Goal: Check status: Check status

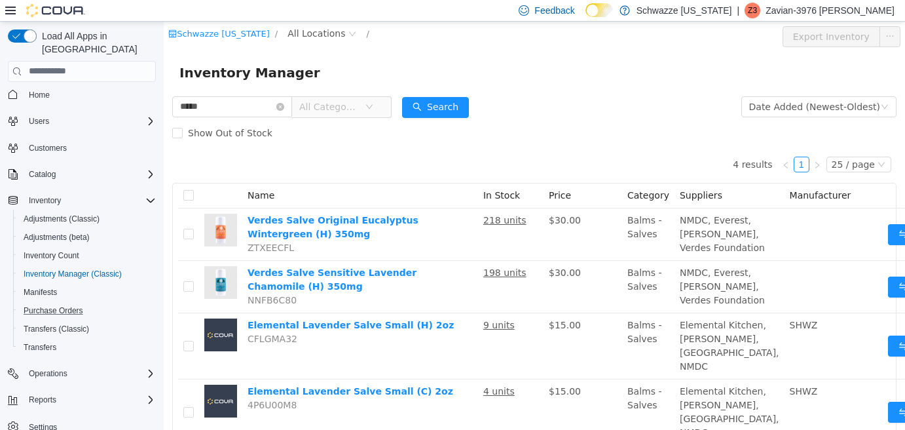
scroll to position [7, 0]
click at [46, 391] on span "Reports" at bounding box center [43, 398] width 28 height 16
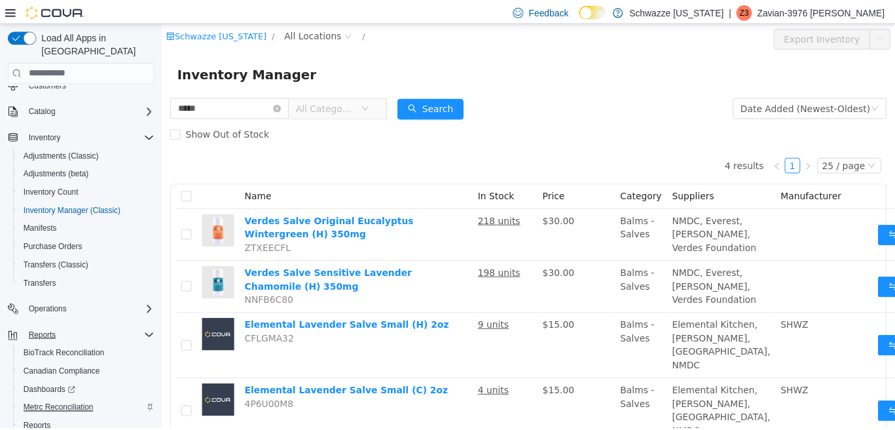
scroll to position [116, 0]
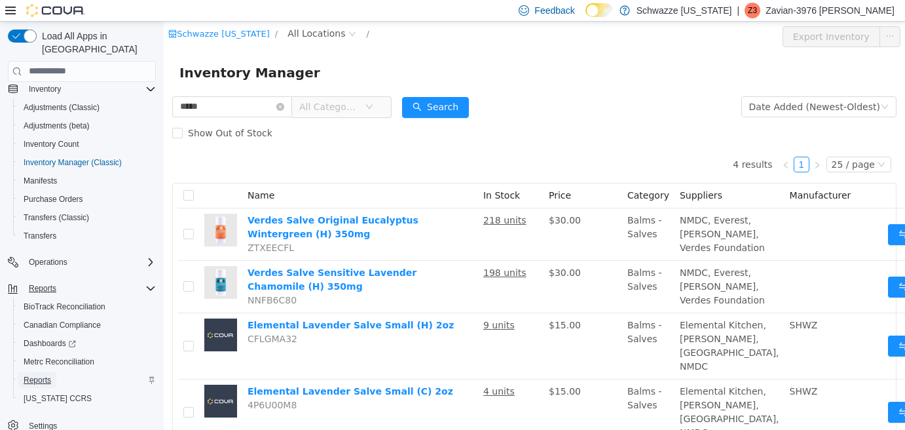
click at [39, 375] on span "Reports" at bounding box center [38, 380] width 28 height 10
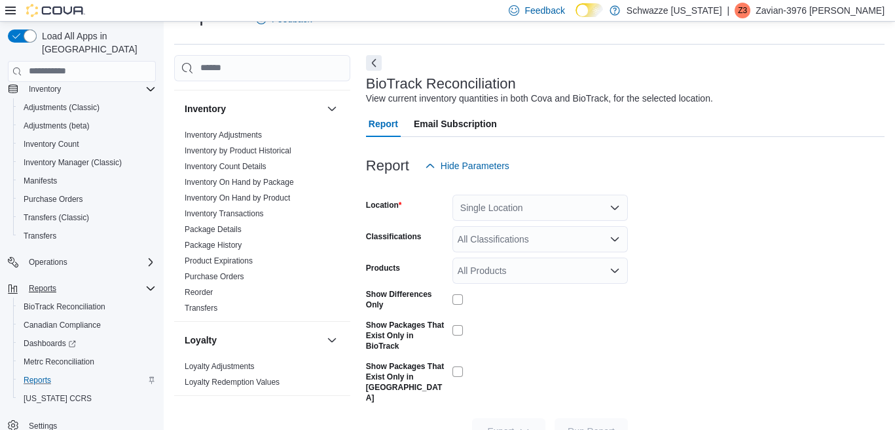
scroll to position [393, 0]
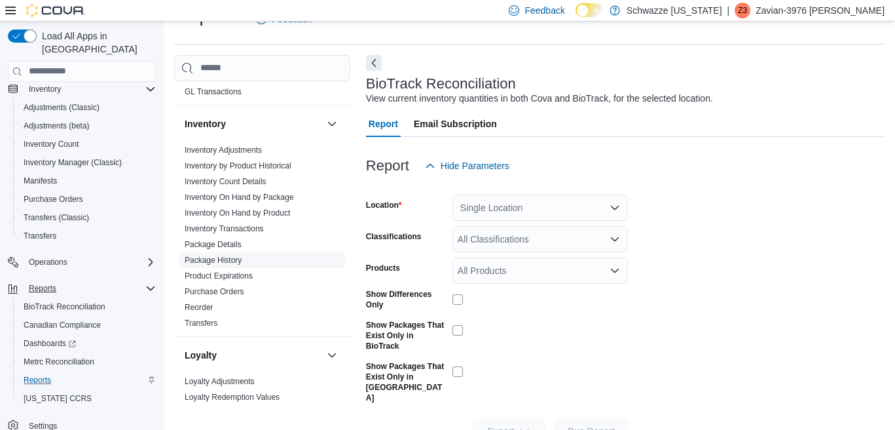
click at [231, 257] on link "Package History" at bounding box center [213, 259] width 57 height 9
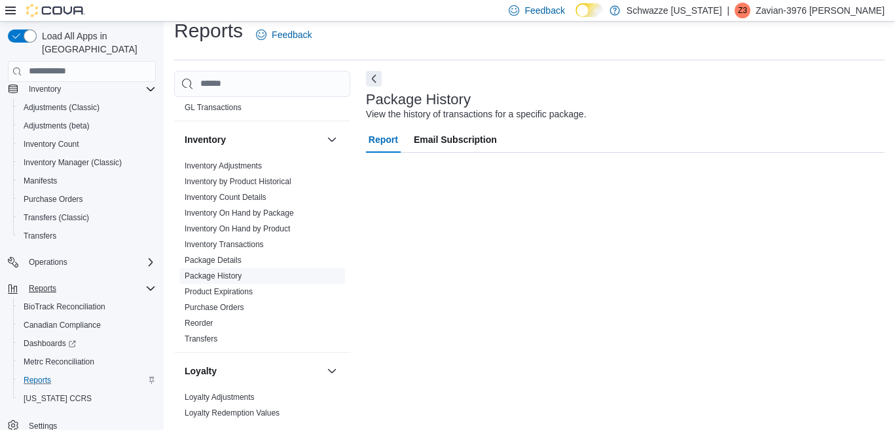
scroll to position [14, 0]
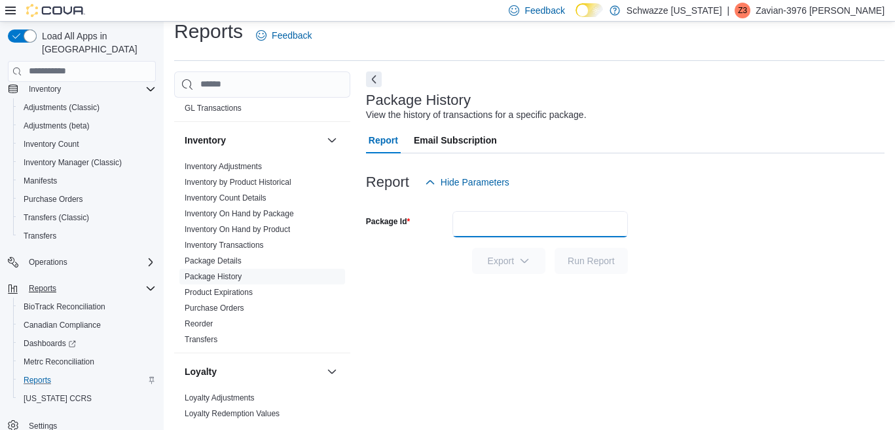
click at [478, 223] on input "Package Id" at bounding box center [541, 224] width 176 height 26
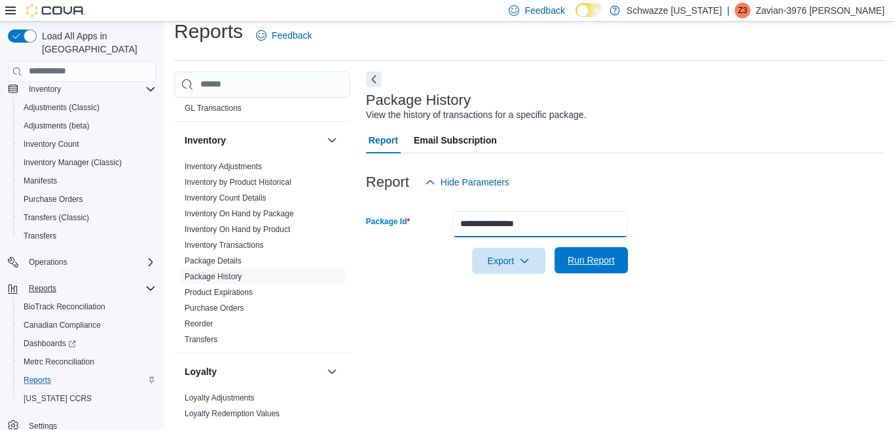
type input "**********"
click at [580, 260] on span "Run Report" at bounding box center [591, 259] width 47 height 13
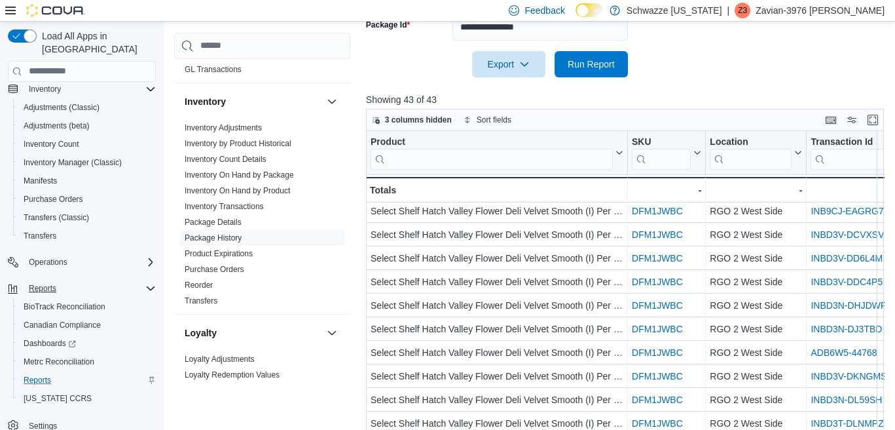
scroll to position [196, 0]
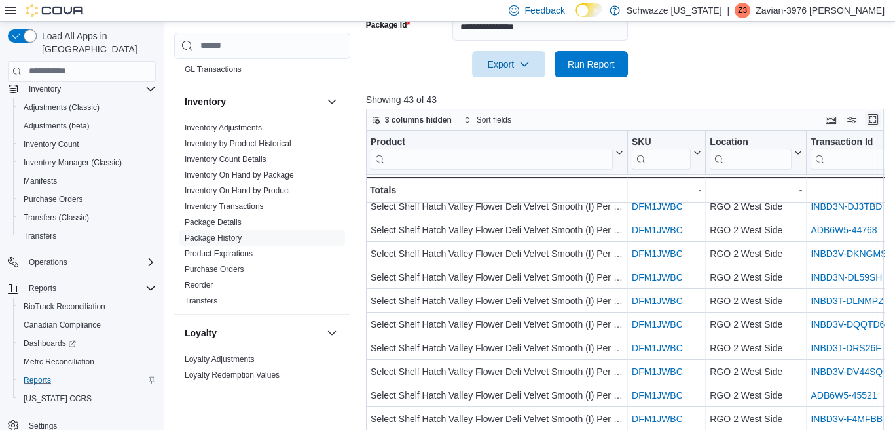
click at [880, 118] on button "Enter fullscreen" at bounding box center [873, 119] width 16 height 16
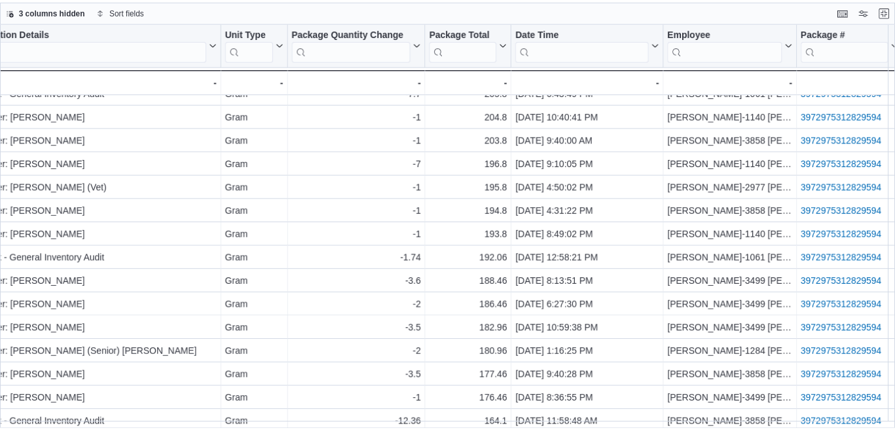
scroll to position [0, 691]
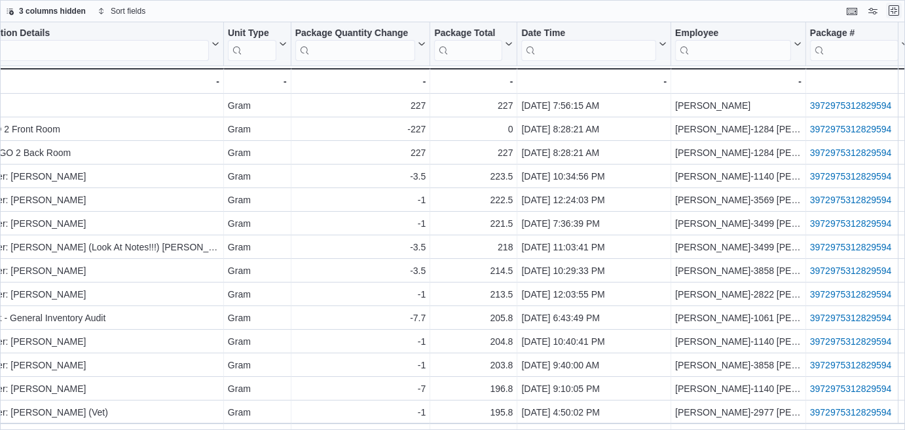
click at [900, 9] on button "Exit fullscreen" at bounding box center [894, 11] width 16 height 16
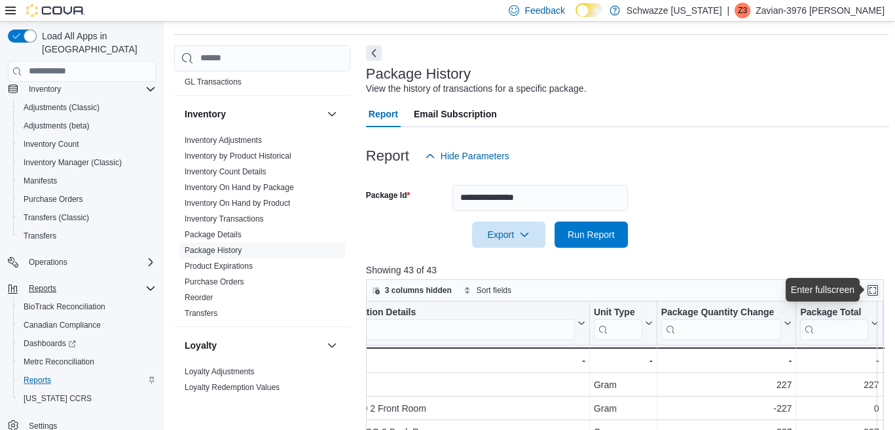
scroll to position [0, 0]
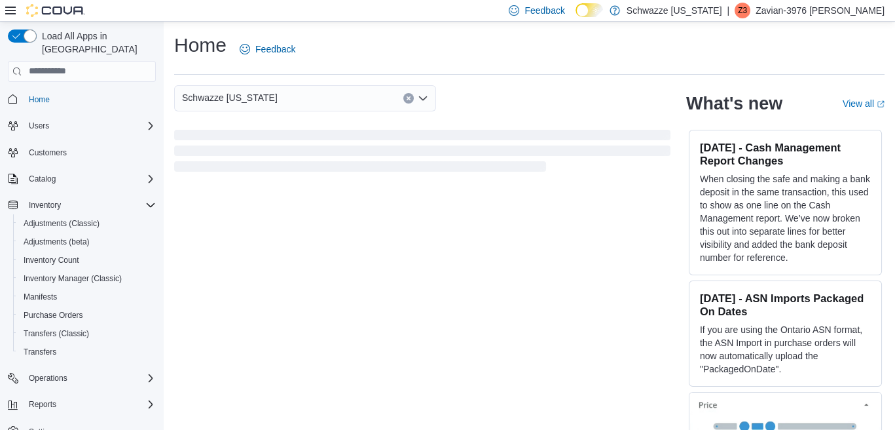
click at [864, 12] on p "Zavian-3976 McCarty" at bounding box center [820, 11] width 129 height 16
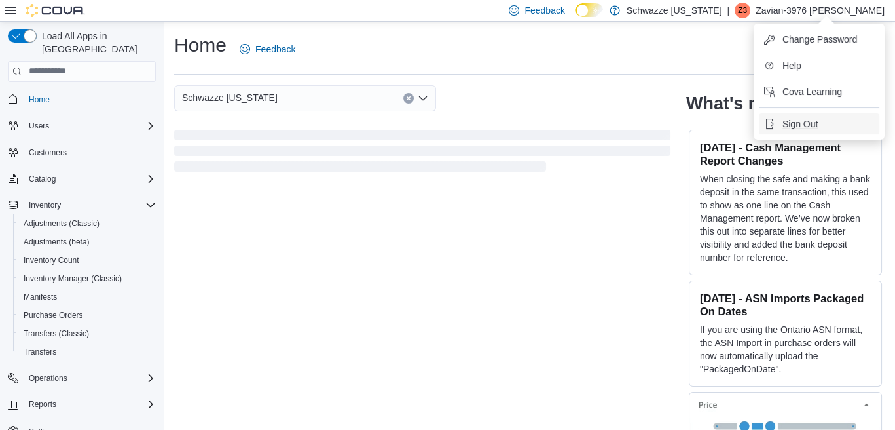
click at [784, 120] on span "Sign Out" at bounding box center [800, 123] width 35 height 13
